Goal: Find specific page/section: Find specific page/section

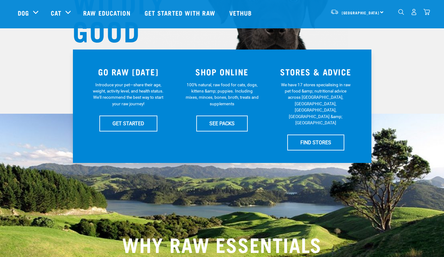
scroll to position [84, 0]
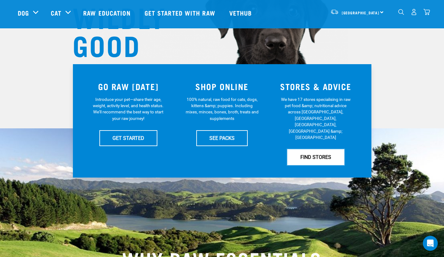
click at [317, 149] on link "FIND STORES" at bounding box center [315, 157] width 57 height 16
